Goal: Task Accomplishment & Management: Manage account settings

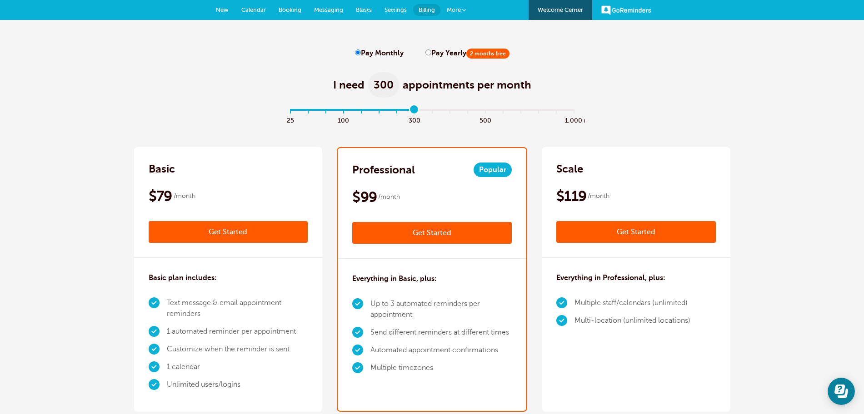
drag, startPoint x: 189, startPoint y: 123, endPoint x: 232, endPoint y: 87, distance: 56.2
click at [237, 333] on li "1 automated reminder per appointment" at bounding box center [237, 332] width 141 height 18
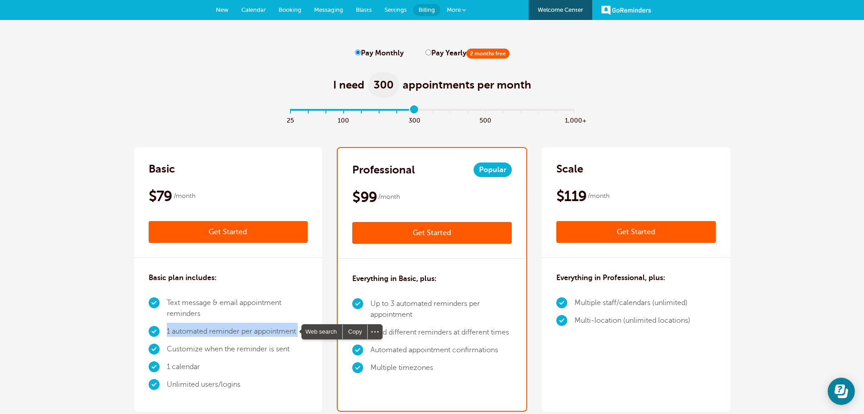
copy ul "1 automated reminder per appointment"
click at [437, 331] on li "Send different reminders at different times" at bounding box center [440, 333] width 141 height 18
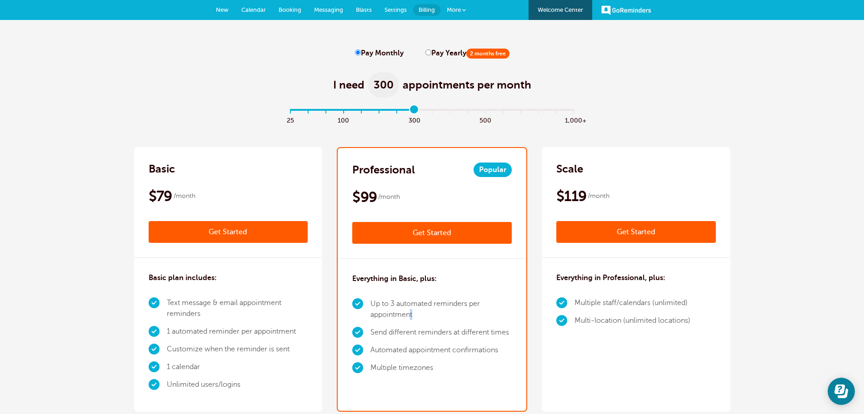
click at [410, 314] on li "Up to 3 automated reminders per appointment" at bounding box center [440, 309] width 141 height 29
click at [415, 317] on li "Up to 3 automated reminders per appointment" at bounding box center [440, 309] width 141 height 29
drag, startPoint x: 416, startPoint y: 315, endPoint x: 372, endPoint y: 303, distance: 45.9
click at [372, 303] on li "Up to 3 automated reminders per appointment" at bounding box center [440, 309] width 141 height 29
copy li "Up to 3 automated reminders per appointment"
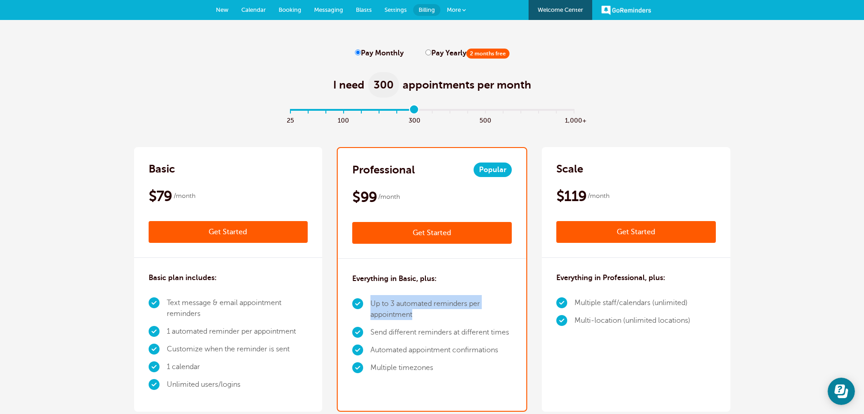
click at [403, 10] on span "Settings" at bounding box center [395, 9] width 22 height 7
